Goal: Information Seeking & Learning: Learn about a topic

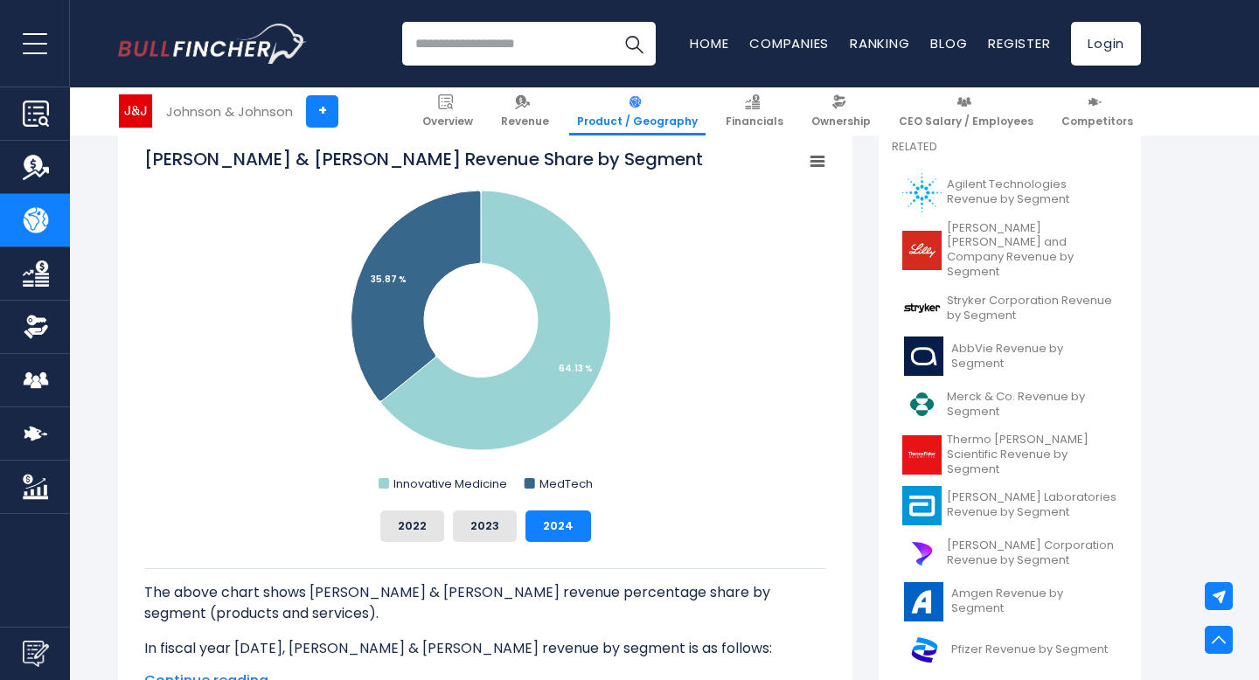
scroll to position [496, 0]
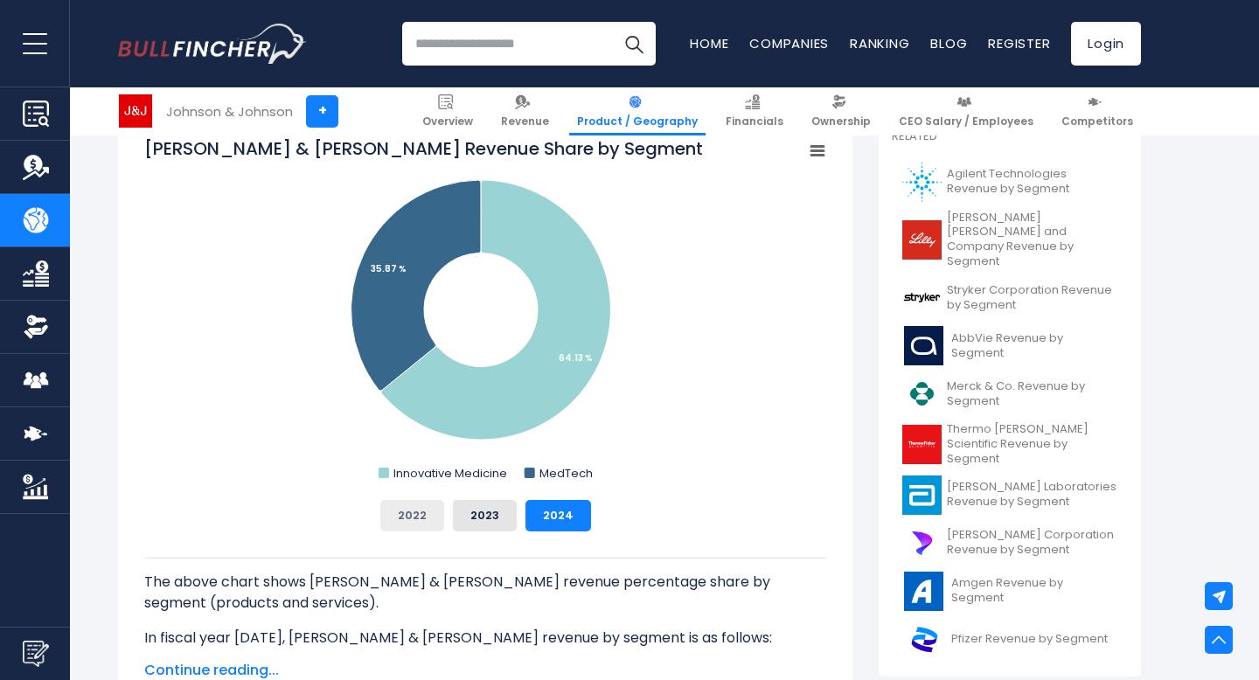
click at [400, 511] on button "2022" at bounding box center [412, 515] width 64 height 31
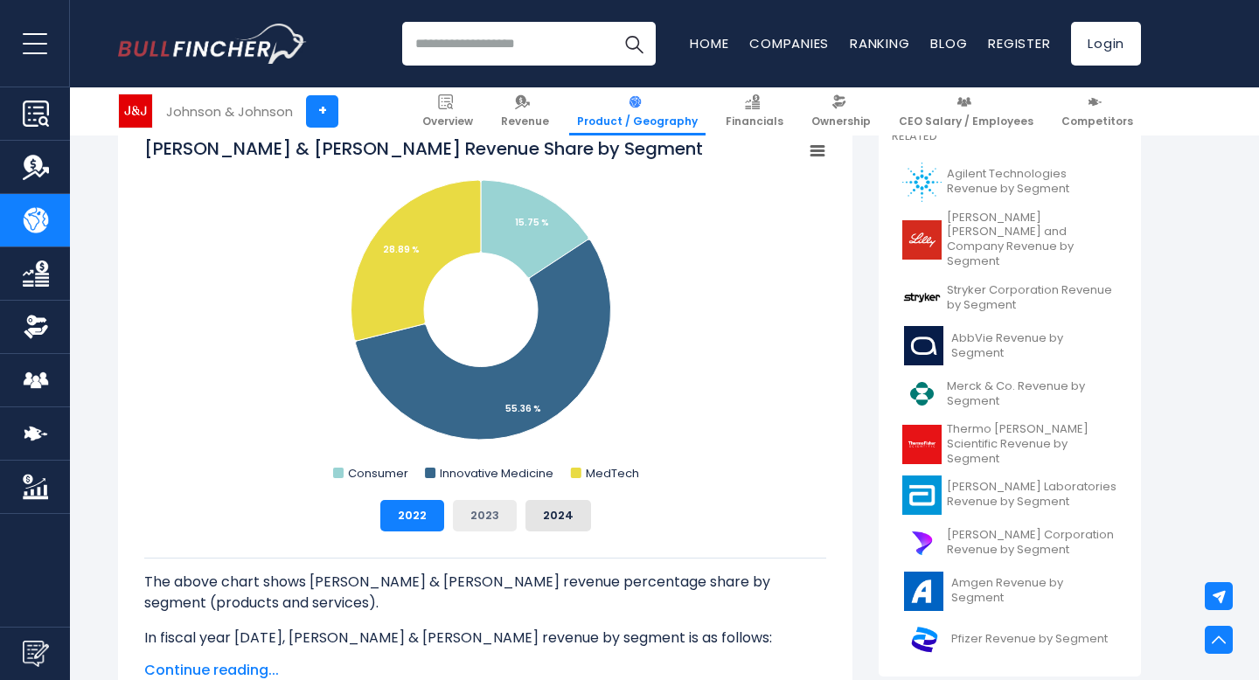
click at [483, 513] on button "2023" at bounding box center [485, 515] width 64 height 31
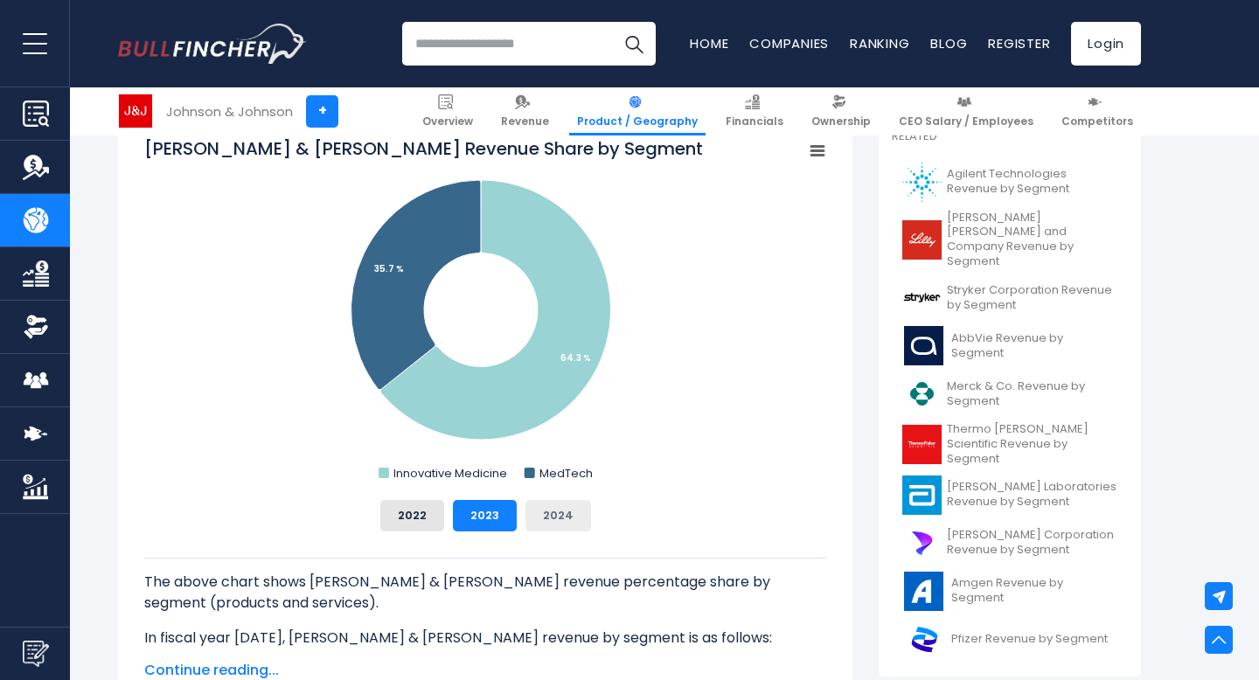
click at [558, 509] on button "2024" at bounding box center [558, 515] width 66 height 31
click at [395, 519] on button "2022" at bounding box center [412, 515] width 64 height 31
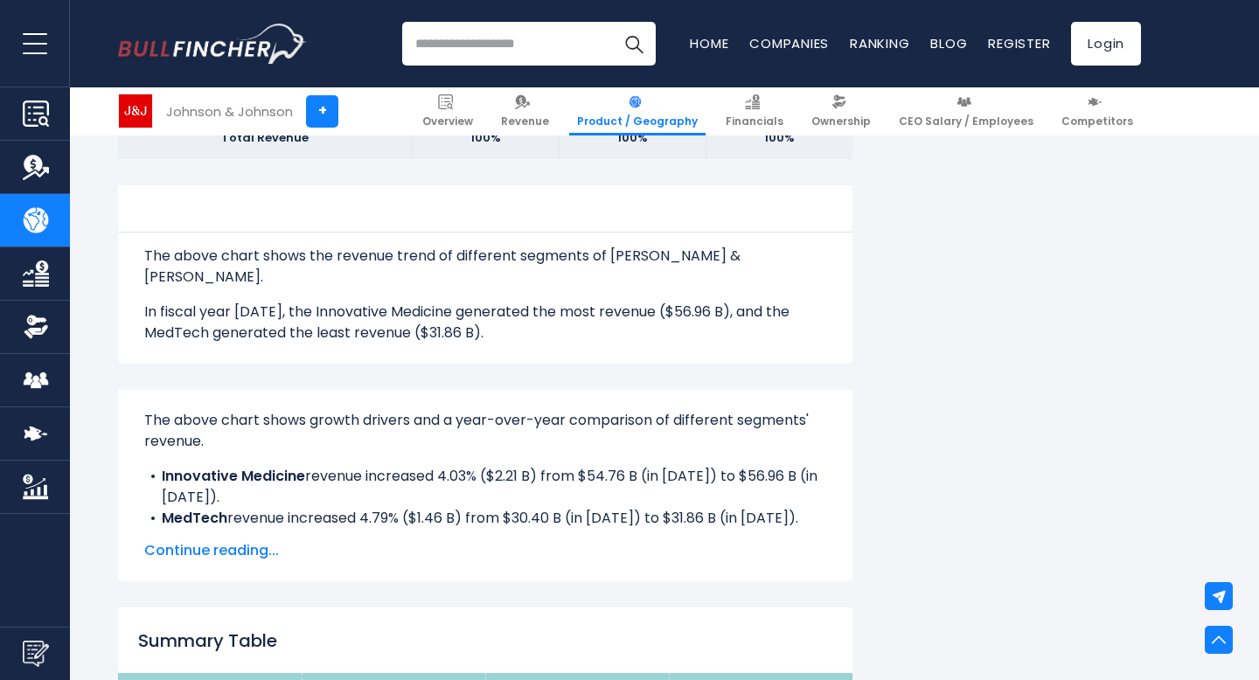
scroll to position [988, 0]
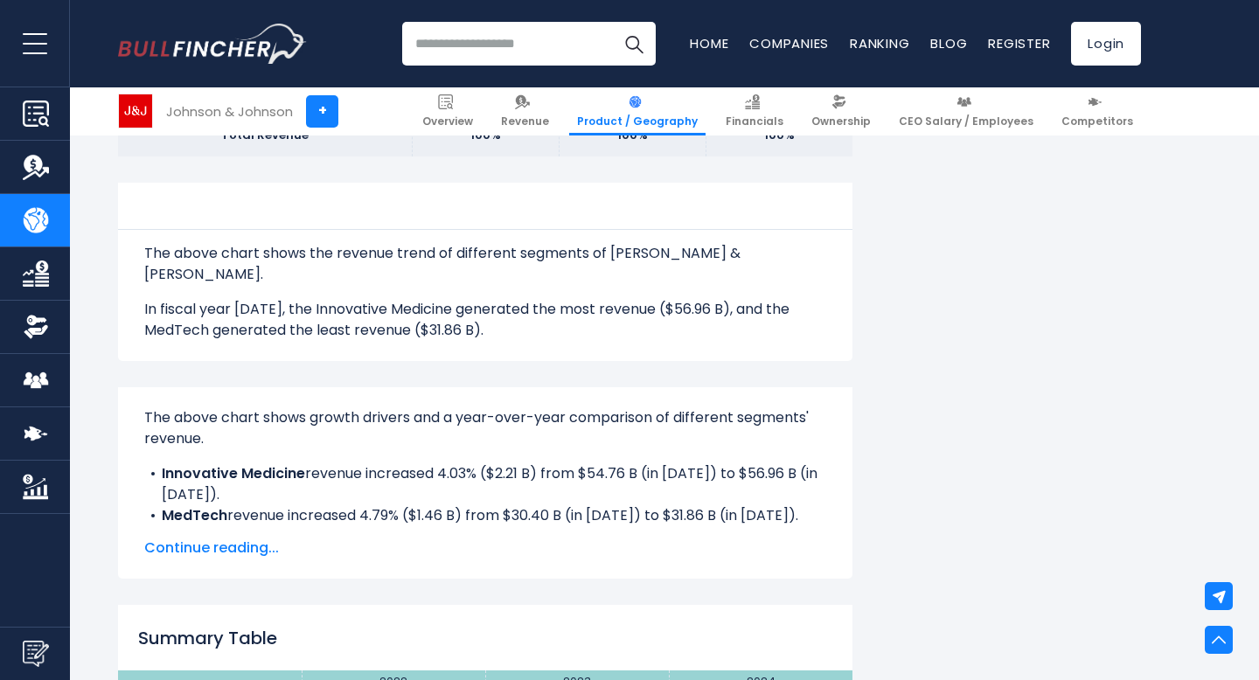
click at [226, 538] on span "Continue reading..." at bounding box center [485, 548] width 682 height 21
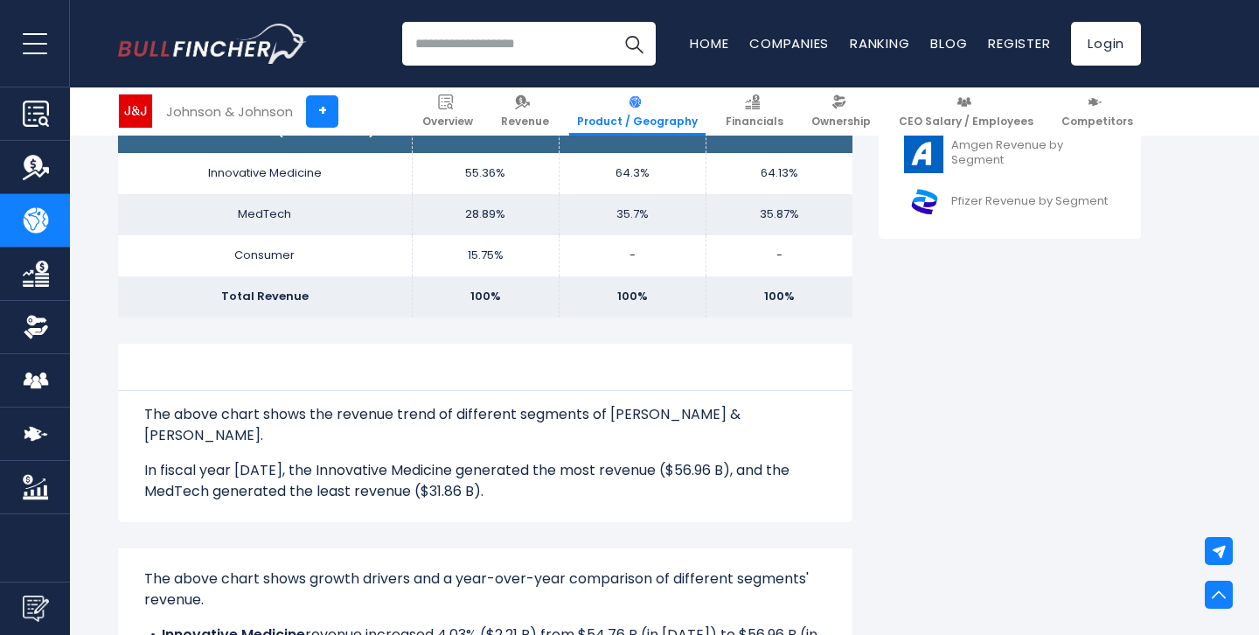
scroll to position [830, 0]
